Goal: Information Seeking & Learning: Find specific fact

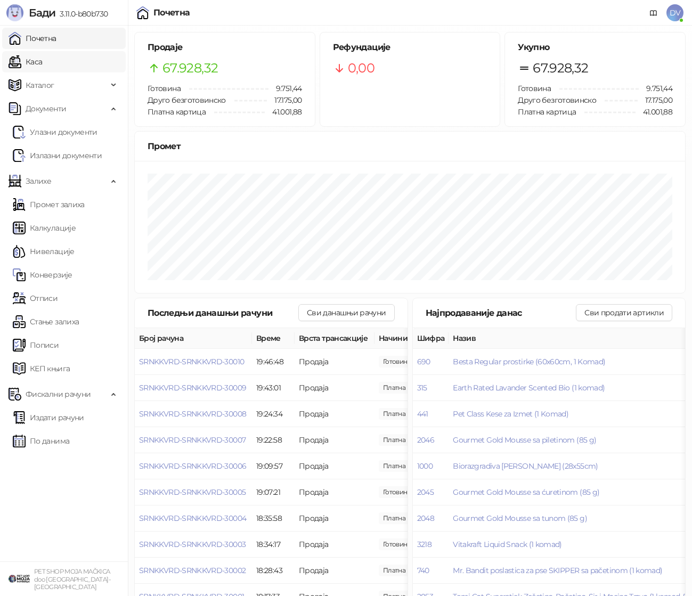
click at [42, 67] on link "Каса" at bounding box center [26, 61] width 34 height 21
click at [56, 39] on link "Почетна" at bounding box center [33, 38] width 48 height 21
click at [240, 359] on span "SRNKKVRD-SRNKKVRD-30010" at bounding box center [191, 362] width 105 height 10
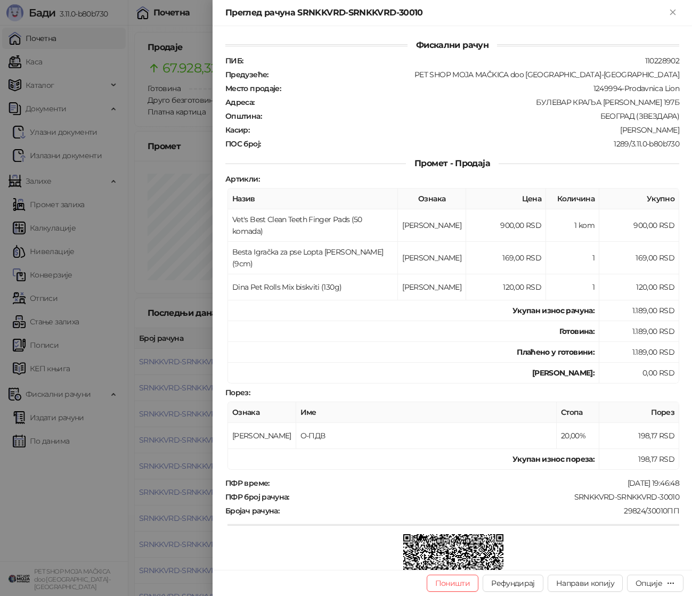
click at [138, 326] on div at bounding box center [346, 298] width 692 height 596
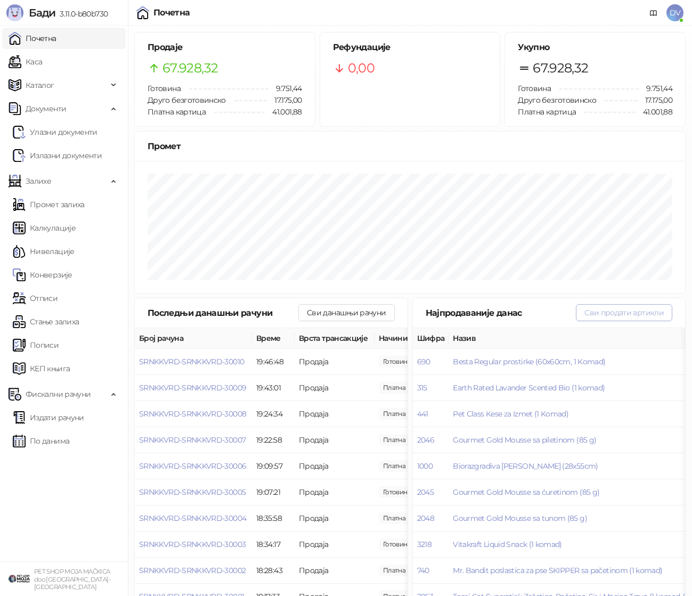
click at [644, 314] on button "Сви продати артикли" at bounding box center [624, 312] width 96 height 17
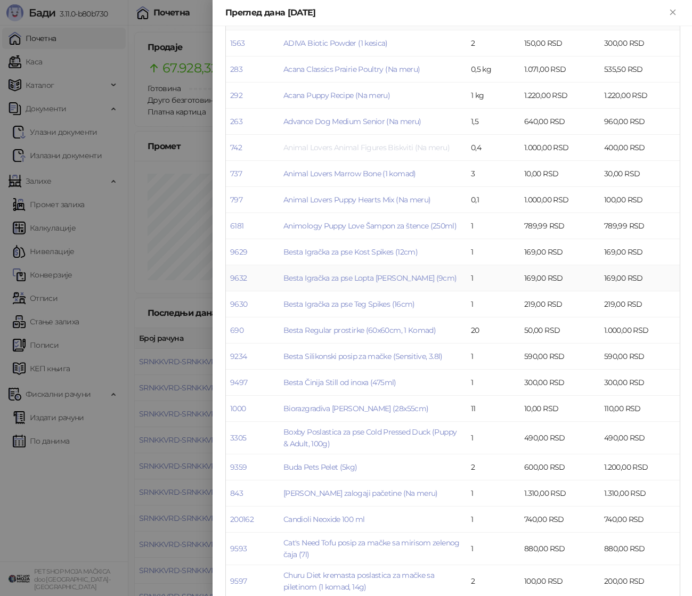
scroll to position [183, 0]
click at [386, 429] on link "Boxby Poslastica za pse Cold Pressed Duck (Puppy & Adult, 100g)" at bounding box center [369, 436] width 173 height 21
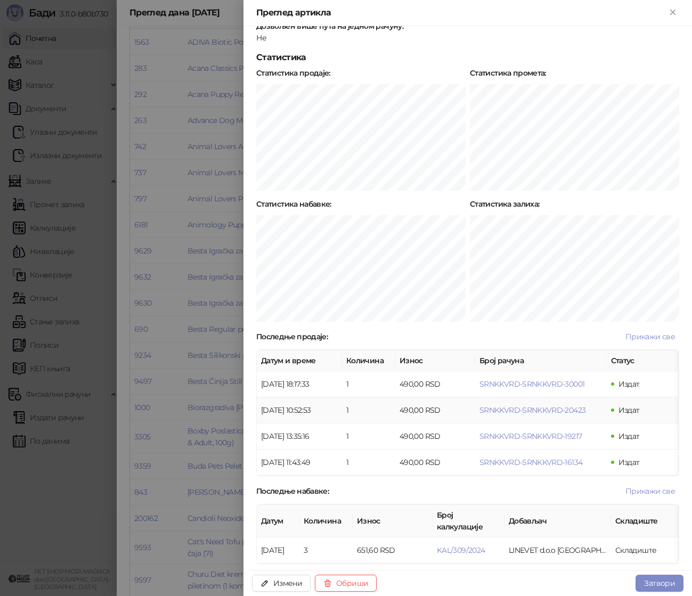
scroll to position [421, 0]
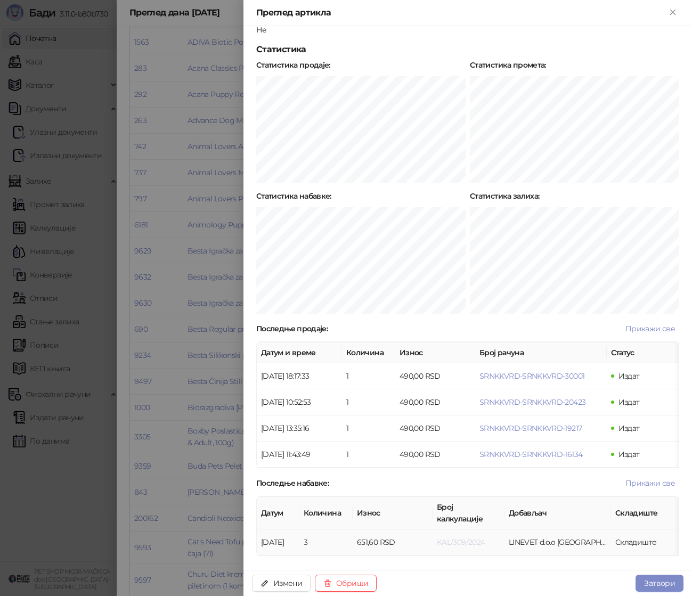
click at [458, 538] on span "KAL/309/2024" at bounding box center [461, 543] width 48 height 10
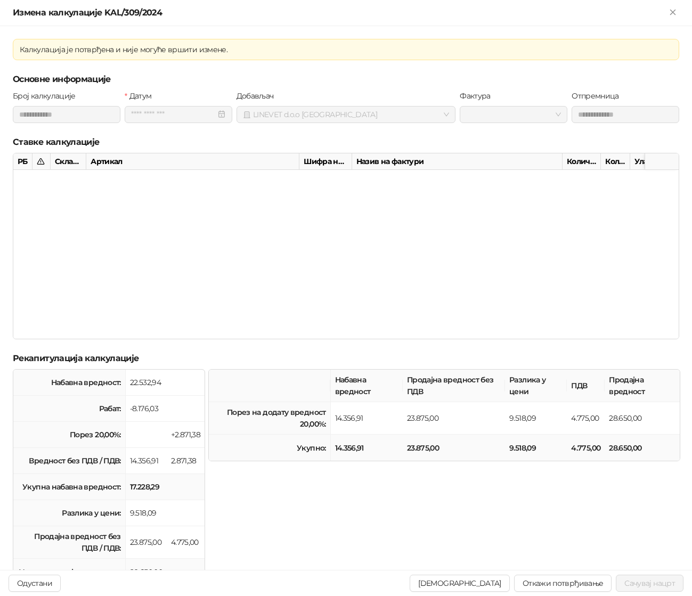
type input "**********"
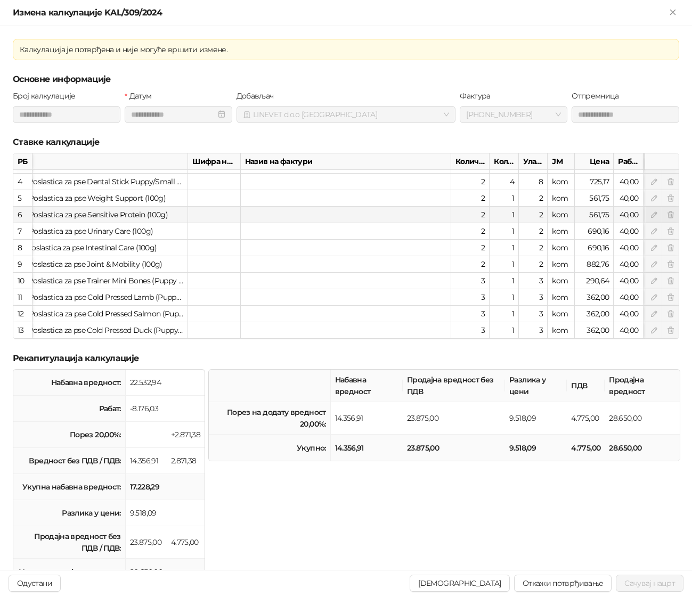
scroll to position [46, 0]
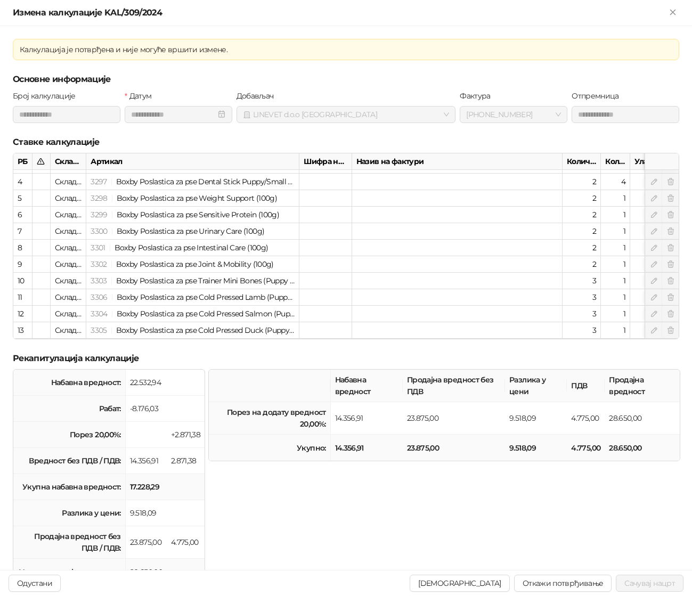
click at [679, 5] on div "Измена калкулације KAL/309/2024" at bounding box center [346, 13] width 692 height 26
click at [673, 11] on icon "Close" at bounding box center [672, 12] width 5 height 5
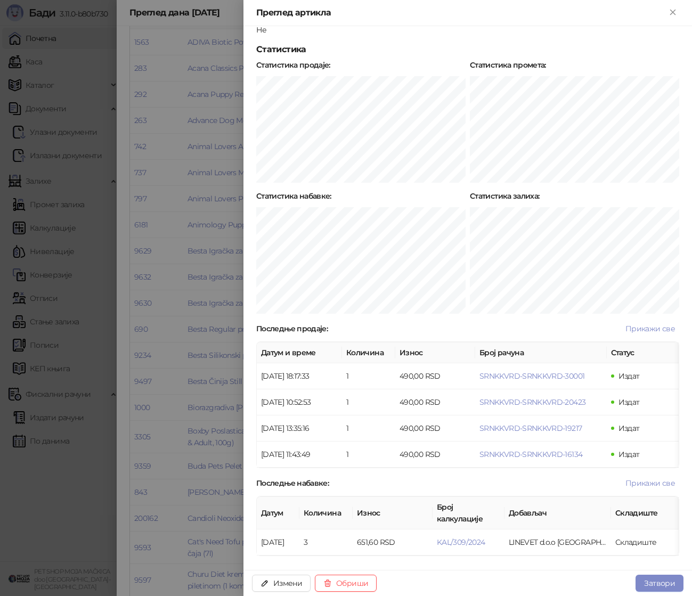
click at [207, 300] on div at bounding box center [346, 298] width 692 height 596
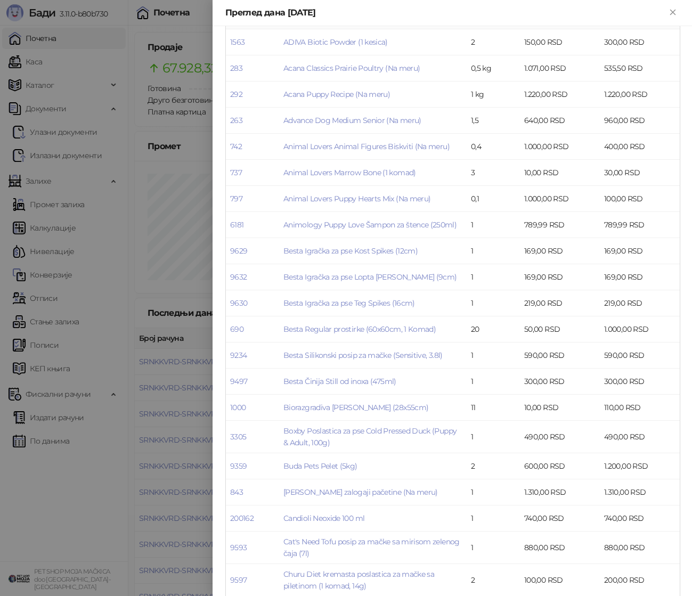
click at [164, 300] on div at bounding box center [346, 298] width 692 height 596
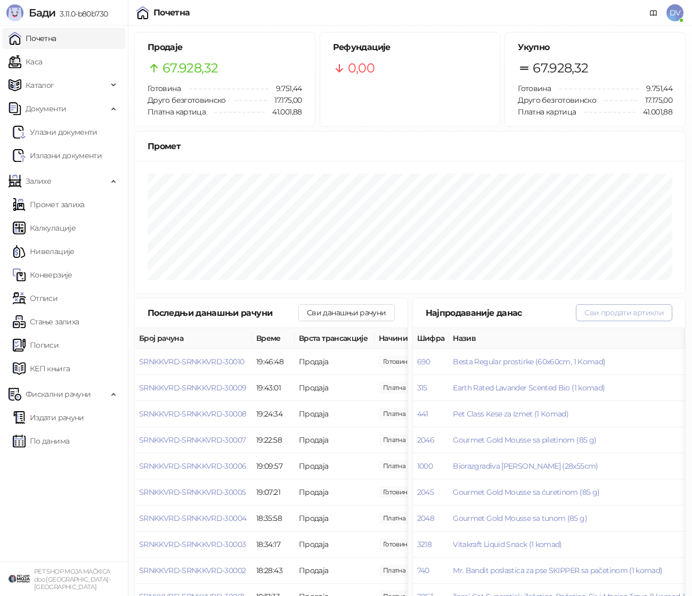
click at [601, 311] on button "Сви продати артикли" at bounding box center [624, 312] width 96 height 17
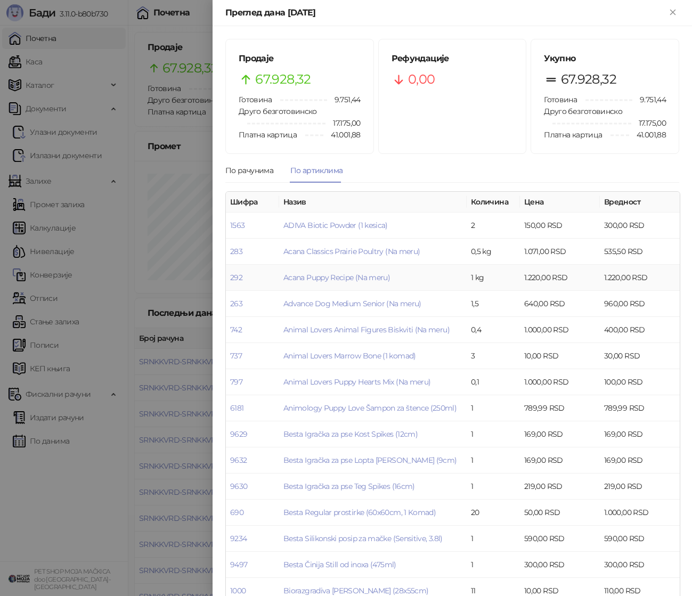
scroll to position [303, 0]
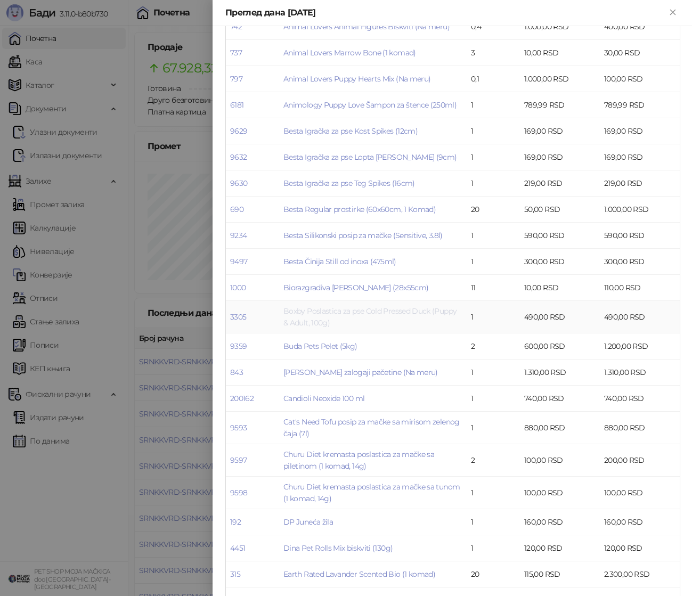
click at [381, 311] on link "Boxby Poslastica za pse Cold Pressed Duck (Puppy & Adult, 100g)" at bounding box center [369, 316] width 173 height 21
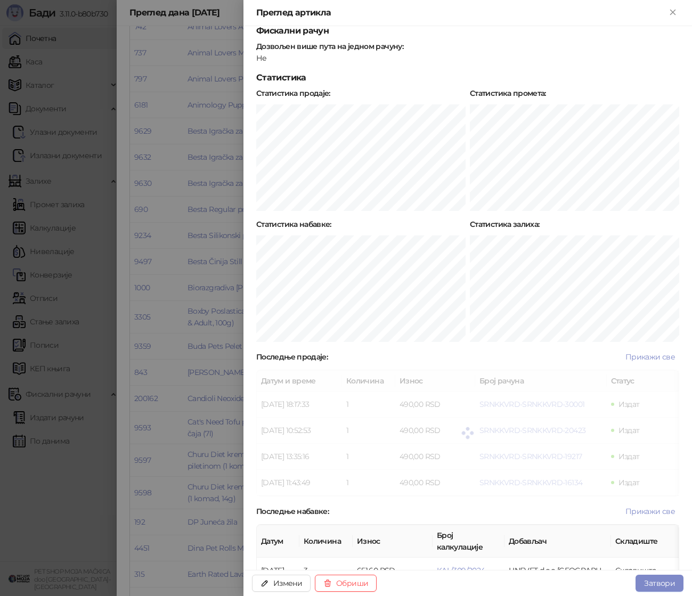
scroll to position [421, 0]
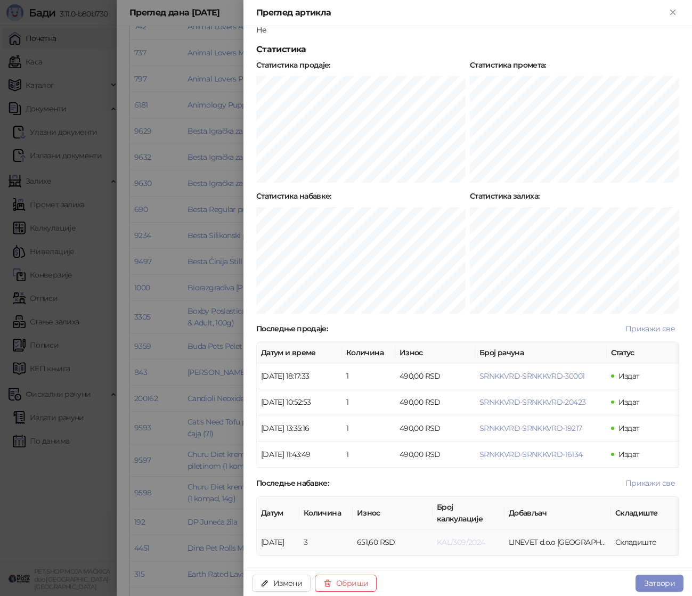
click at [471, 538] on span "KAL/309/2024" at bounding box center [461, 543] width 48 height 10
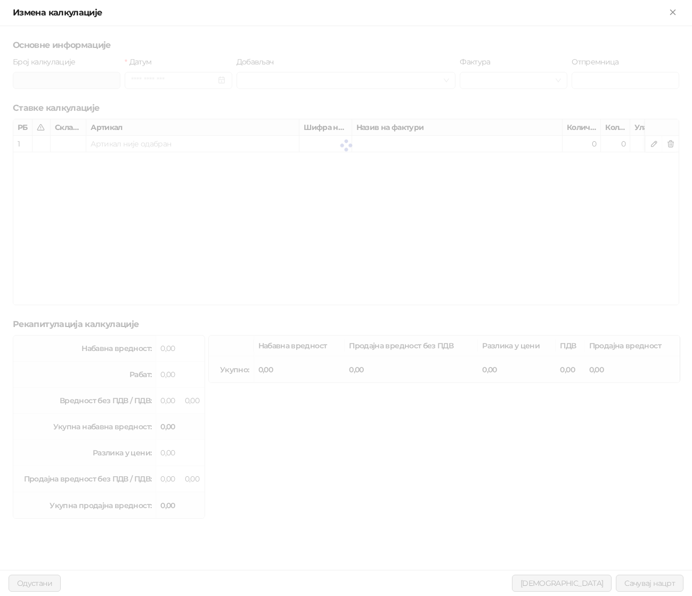
type input "**********"
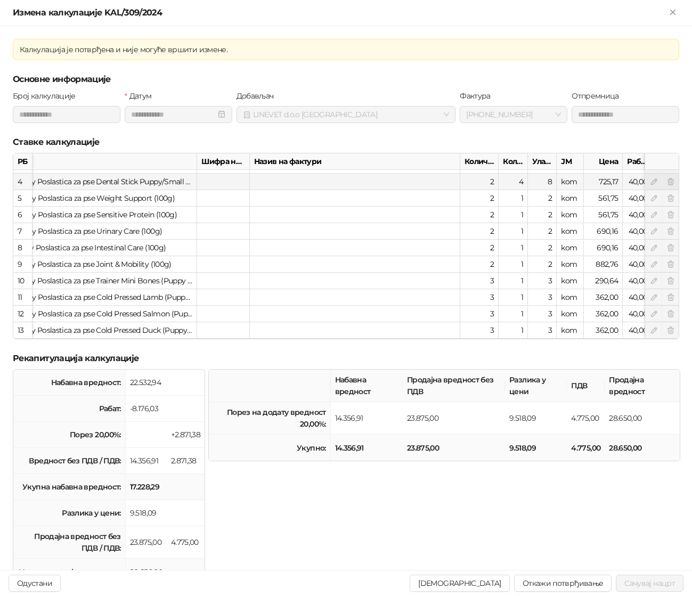
scroll to position [46, 0]
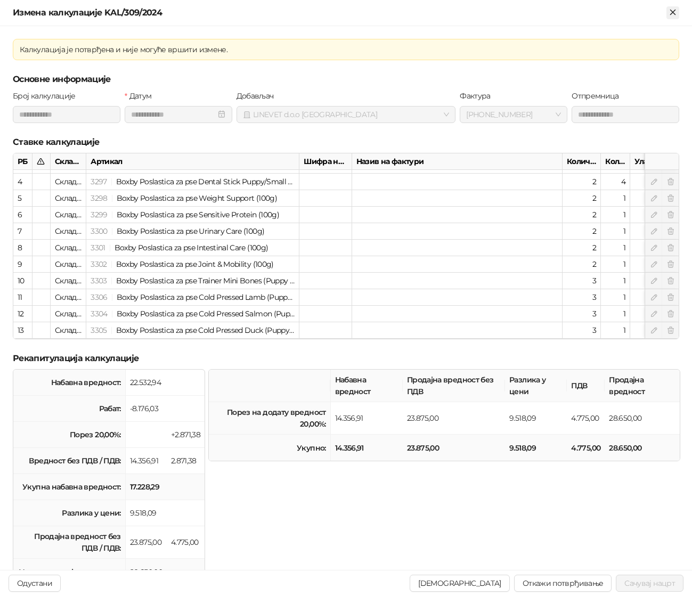
click at [667, 10] on button "Close" at bounding box center [672, 12] width 13 height 13
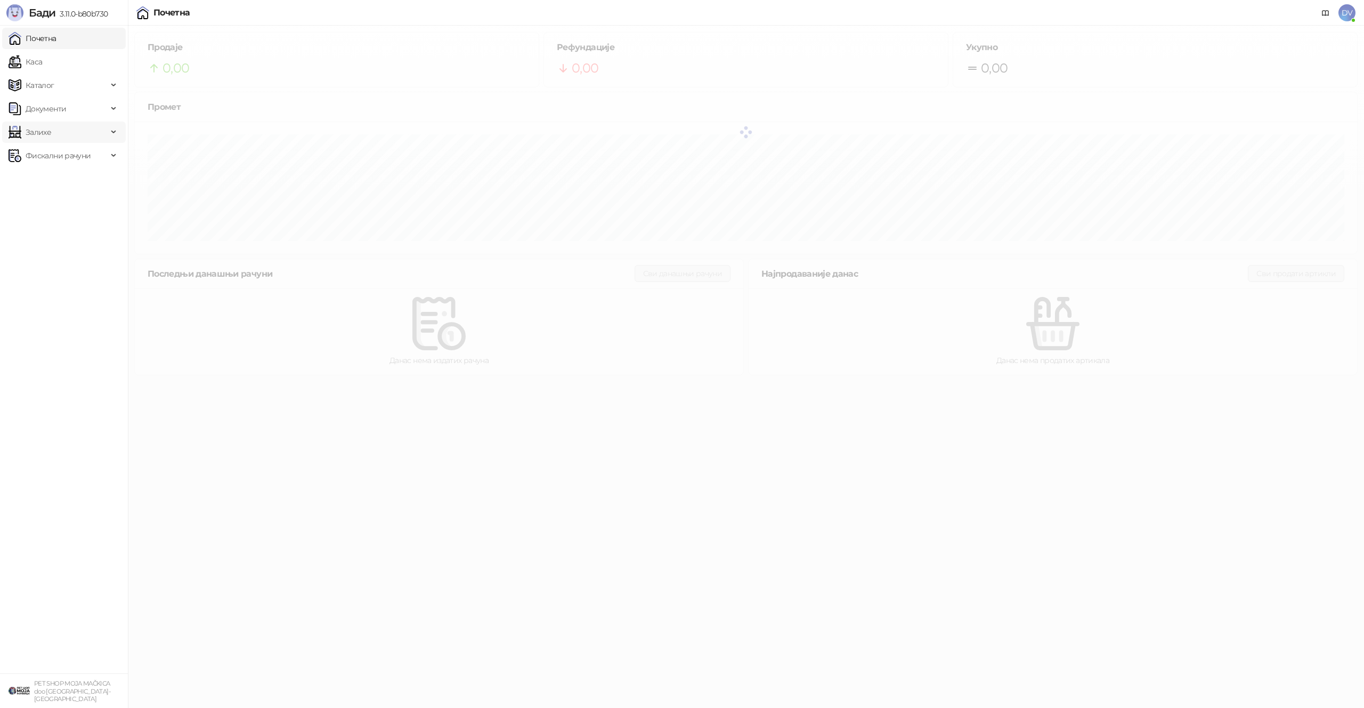
click at [79, 134] on span "Залихе" at bounding box center [58, 131] width 99 height 21
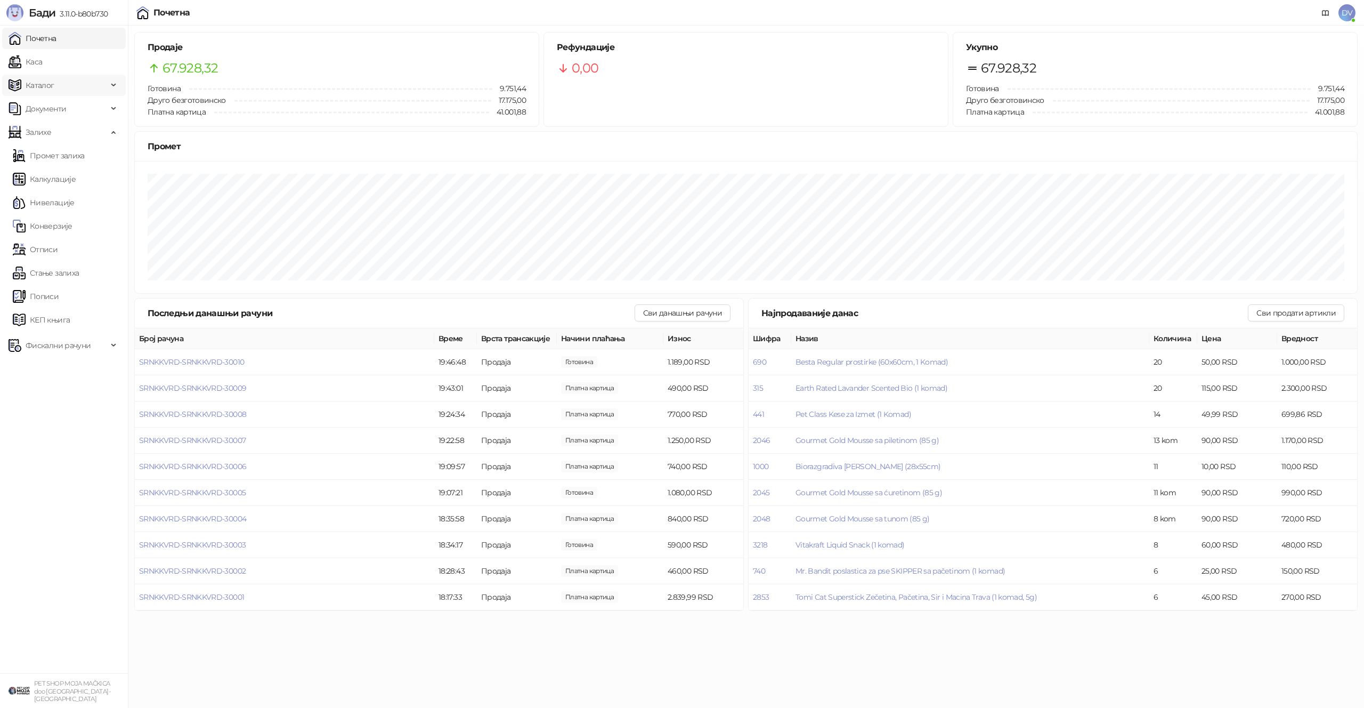
click at [56, 77] on span "Каталог" at bounding box center [58, 85] width 99 height 21
click at [62, 152] on link "Артикли" at bounding box center [37, 155] width 49 height 21
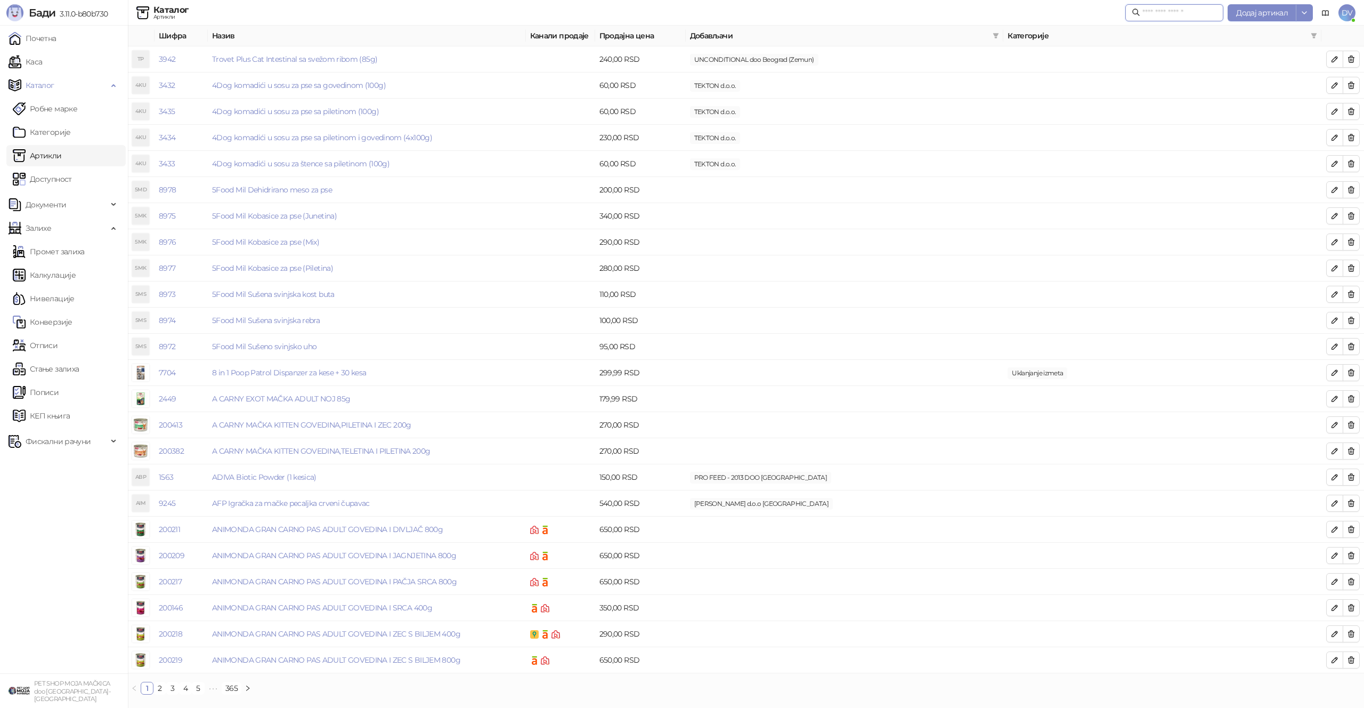
click at [1149, 9] on input "text" at bounding box center [1179, 13] width 75 height 12
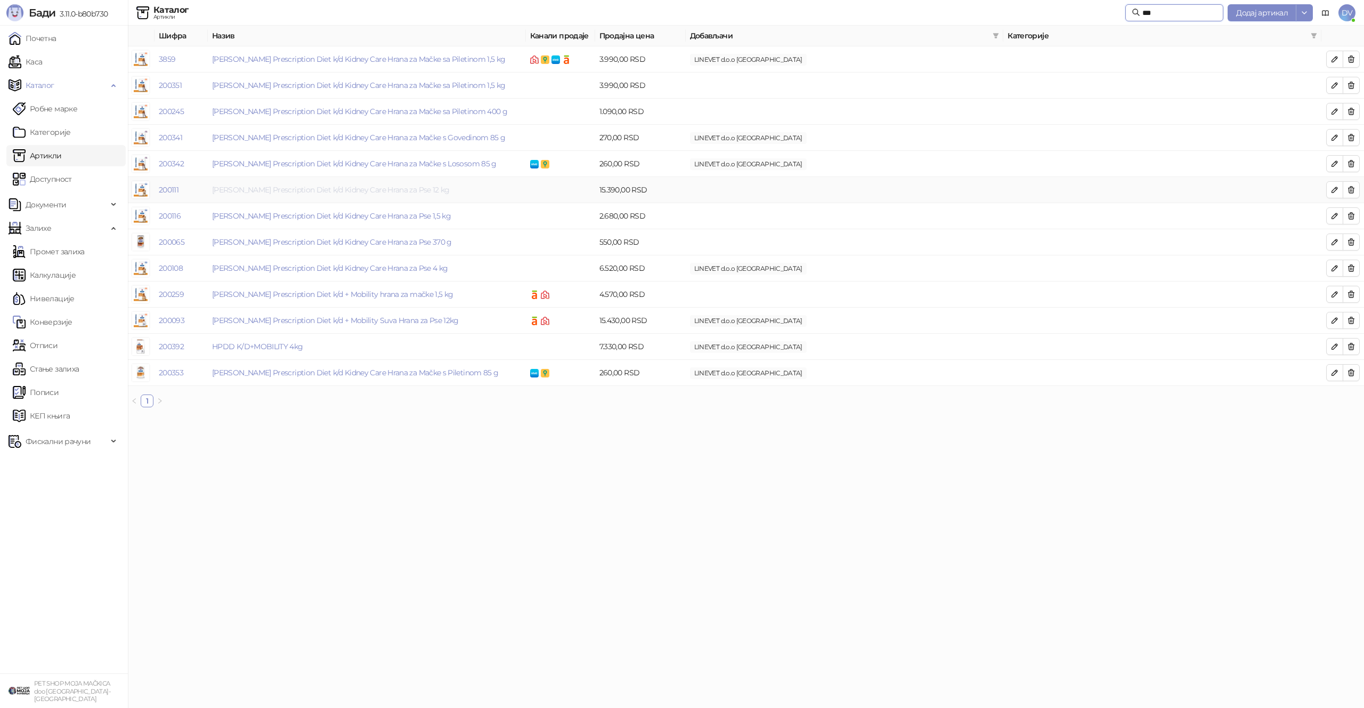
type input "***"
click at [370, 190] on link "[PERSON_NAME] Prescription Diet k/d Kidney Care Hrana za Pse 12 kg" at bounding box center [331, 190] width 238 height 10
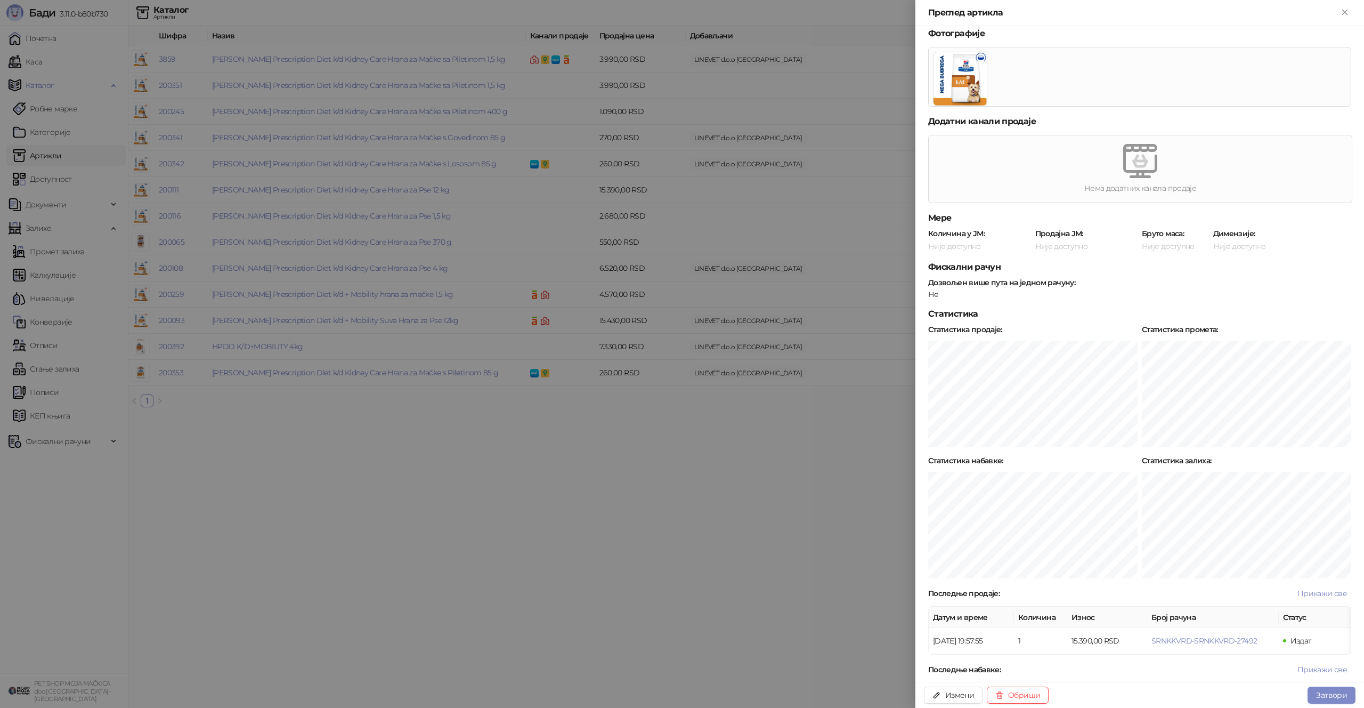
scroll to position [410, 0]
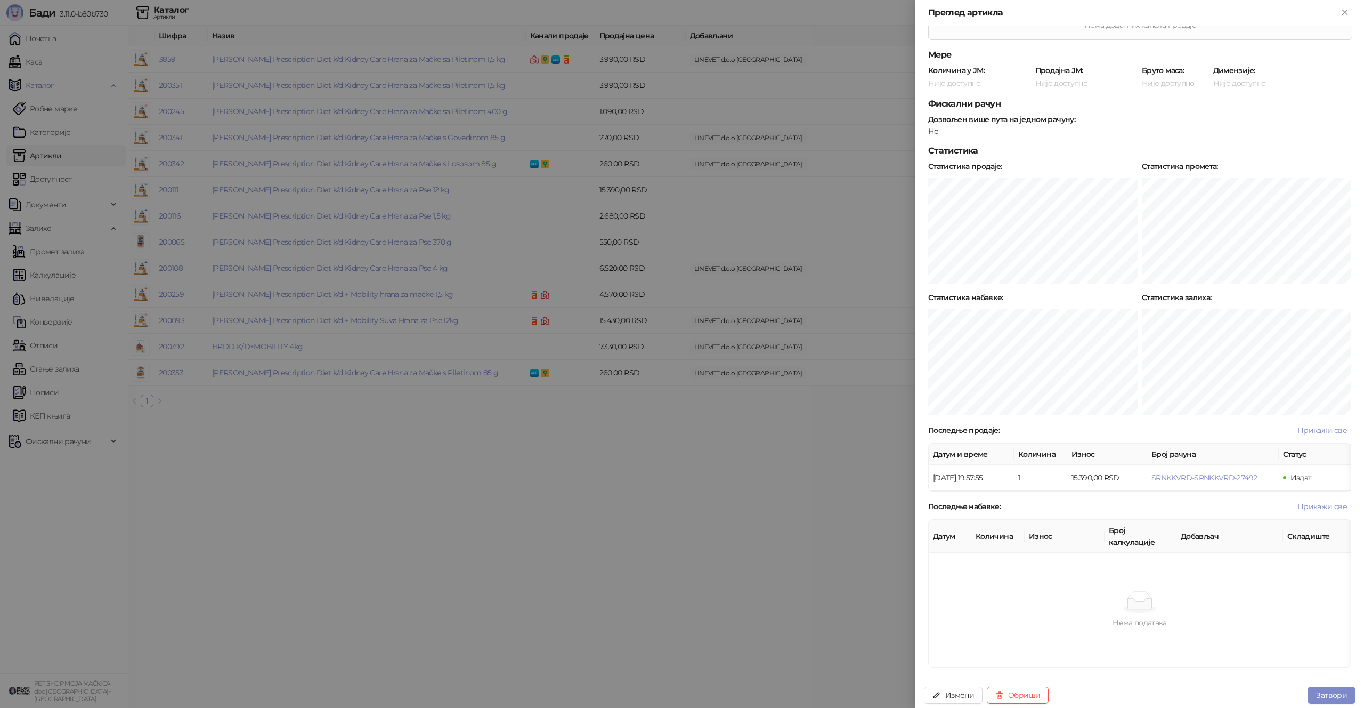
click at [704, 455] on div at bounding box center [682, 354] width 1364 height 708
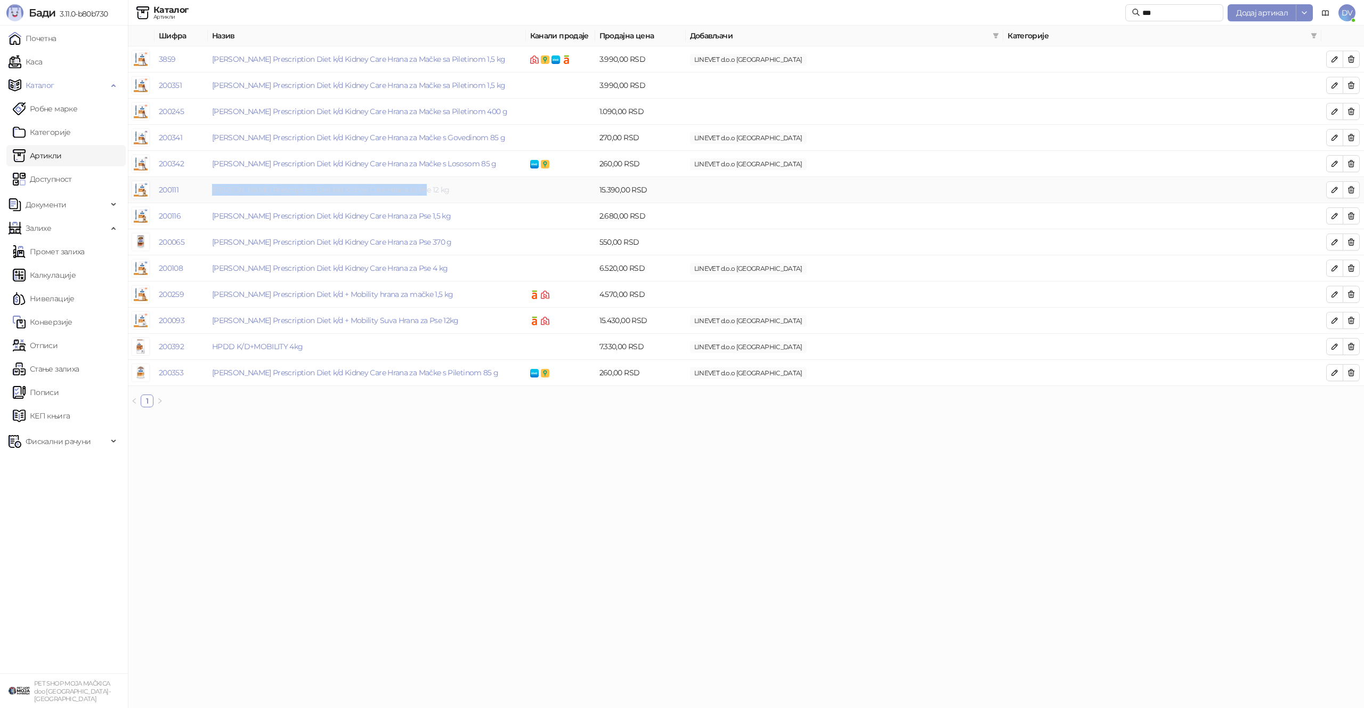
drag, startPoint x: 416, startPoint y: 190, endPoint x: 213, endPoint y: 192, distance: 203.0
click at [213, 192] on td "[PERSON_NAME] Prescription Diet k/d Kidney Care Hrana za Pse 12 kg" at bounding box center [367, 190] width 318 height 26
copy link "[PERSON_NAME] Prescription Diet k/d Kidney Care Hrana za Pse 12 kg"
